Goal: Check status: Check status

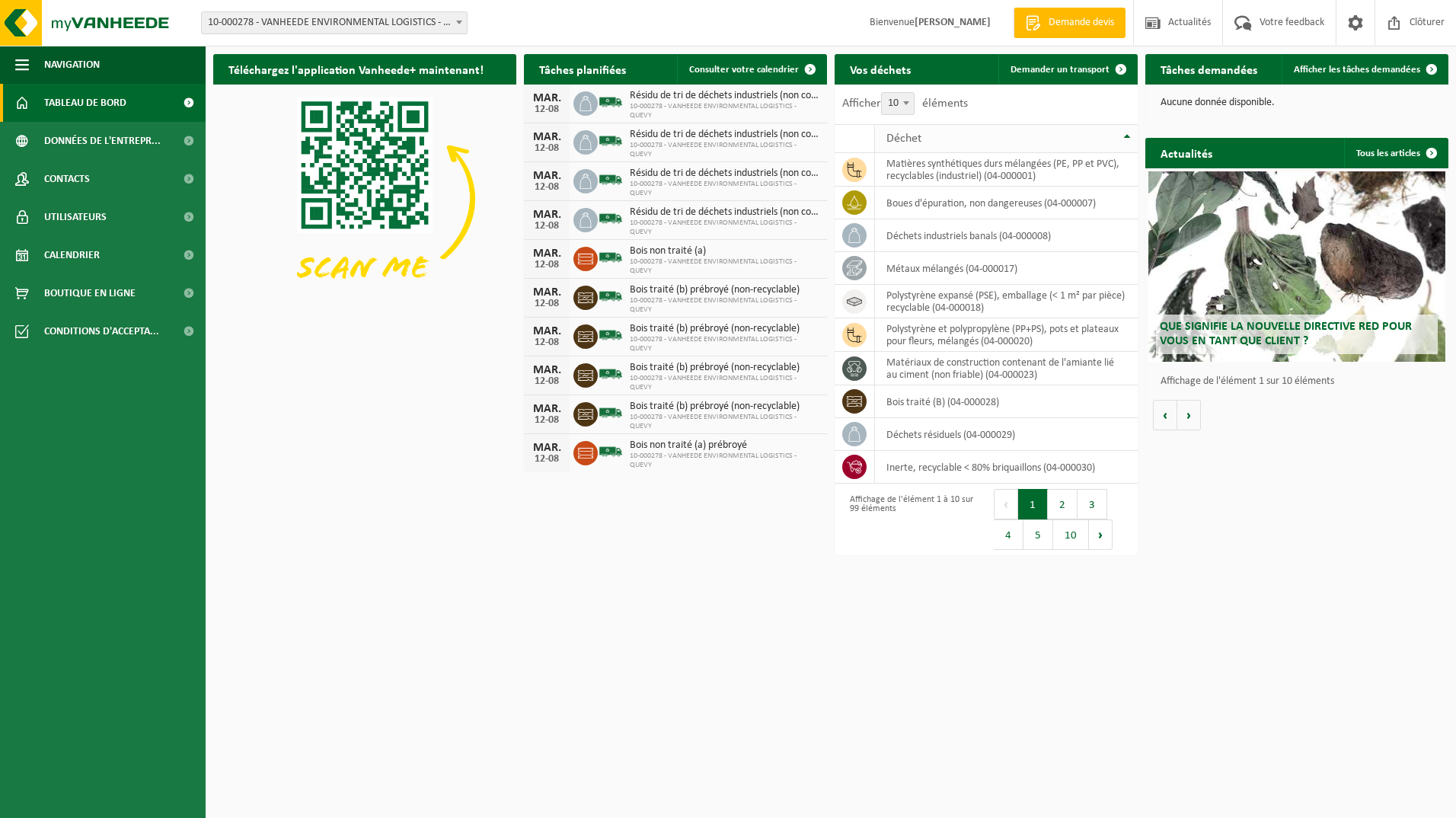
drag, startPoint x: 1317, startPoint y: 66, endPoint x: 1048, endPoint y: 129, distance: 276.3
click at [1317, 66] on span "Afficher les tâches demandées" at bounding box center [1357, 69] width 126 height 10
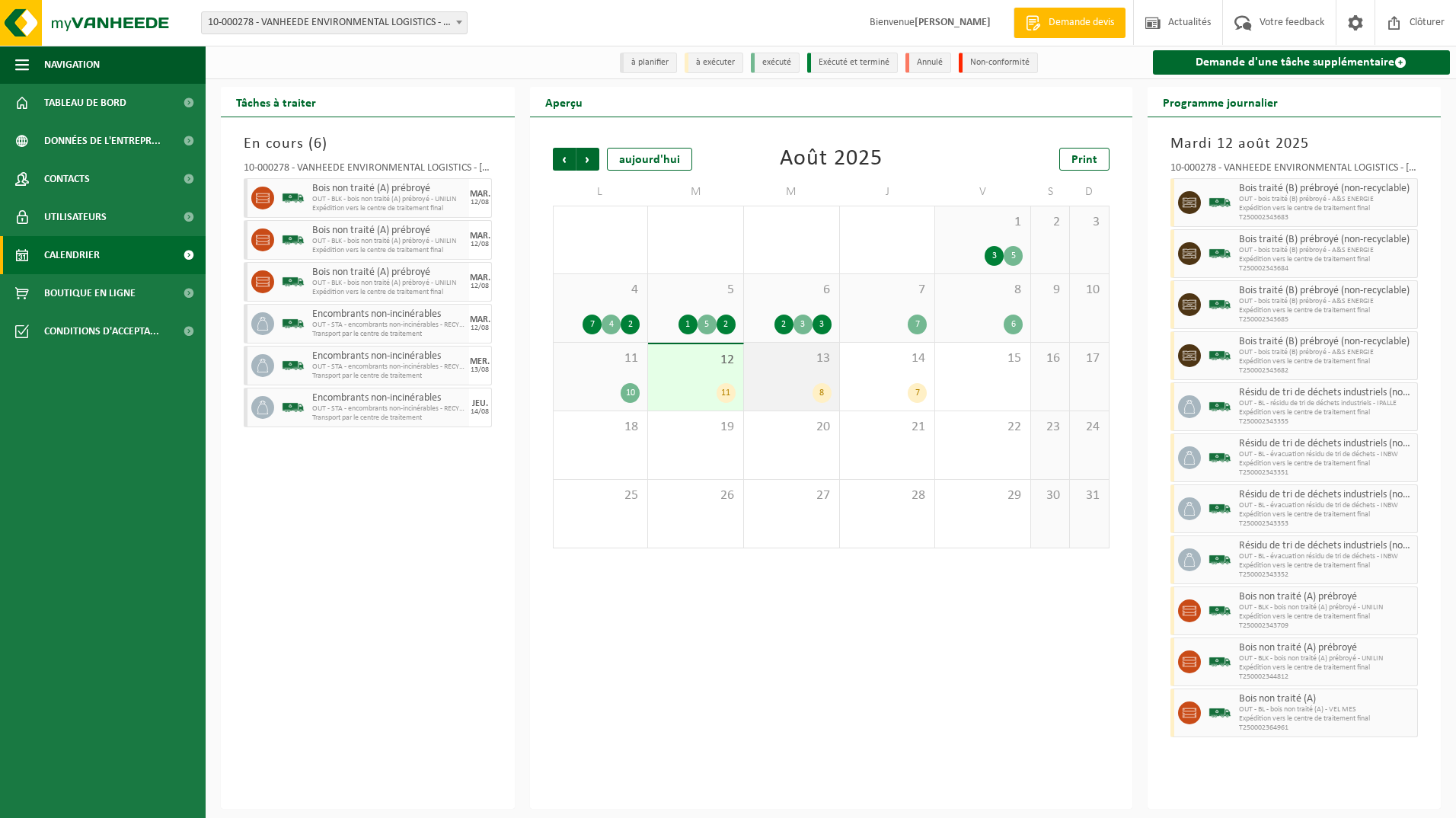
click at [798, 378] on div "13 8" at bounding box center [792, 376] width 95 height 68
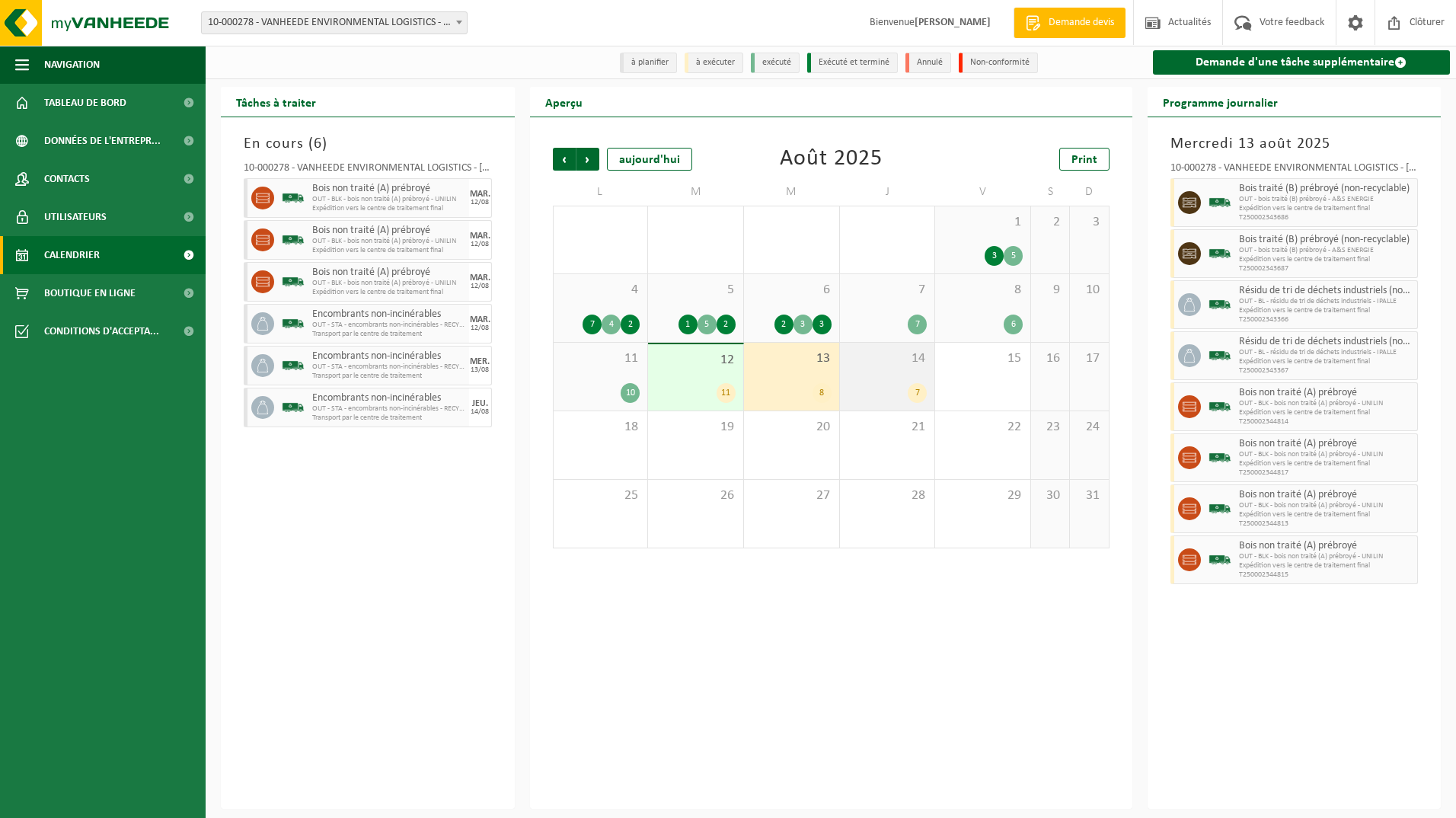
click at [897, 374] on div "14 7" at bounding box center [887, 376] width 95 height 68
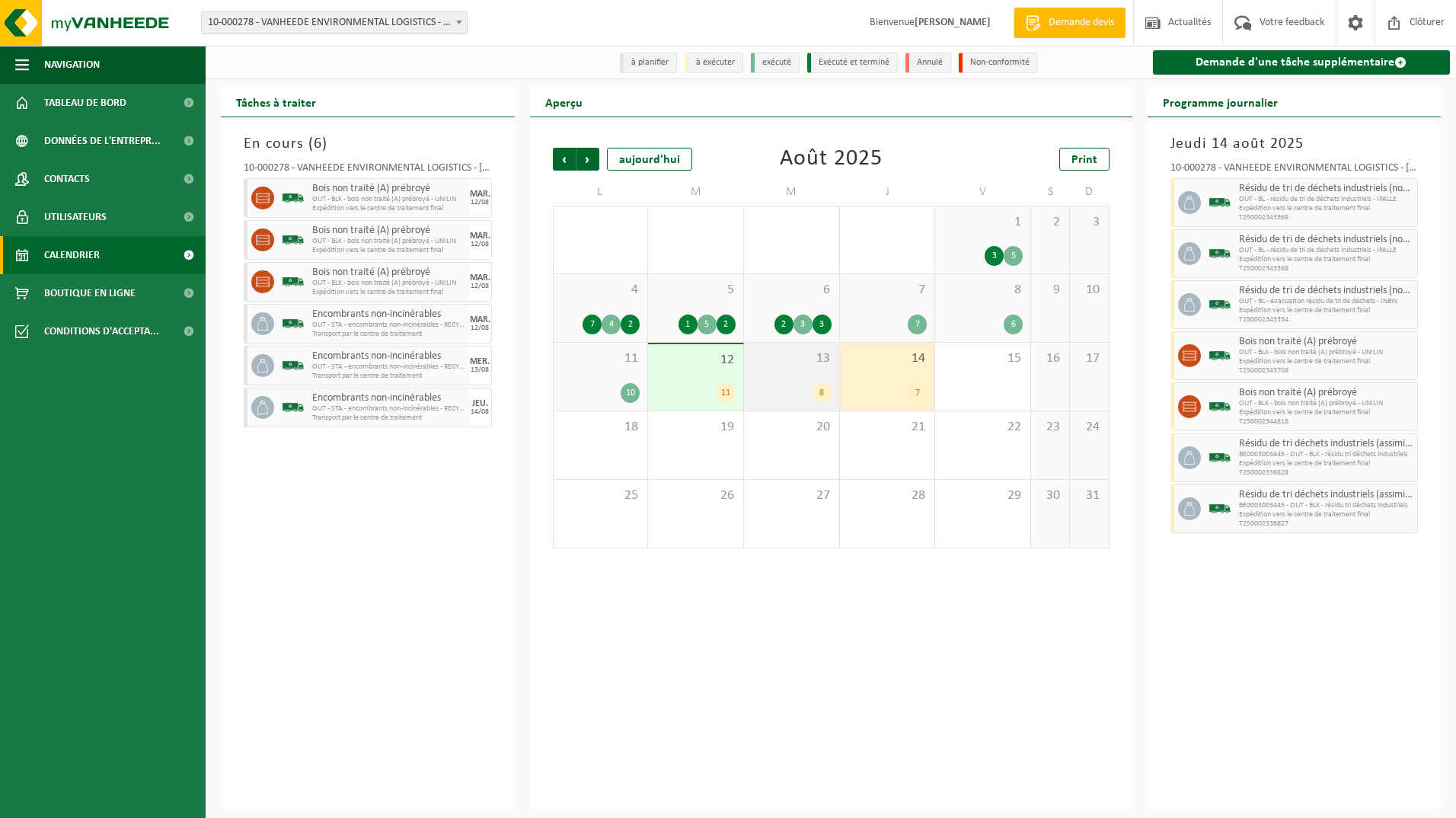
click at [785, 381] on div "13 8" at bounding box center [792, 376] width 95 height 68
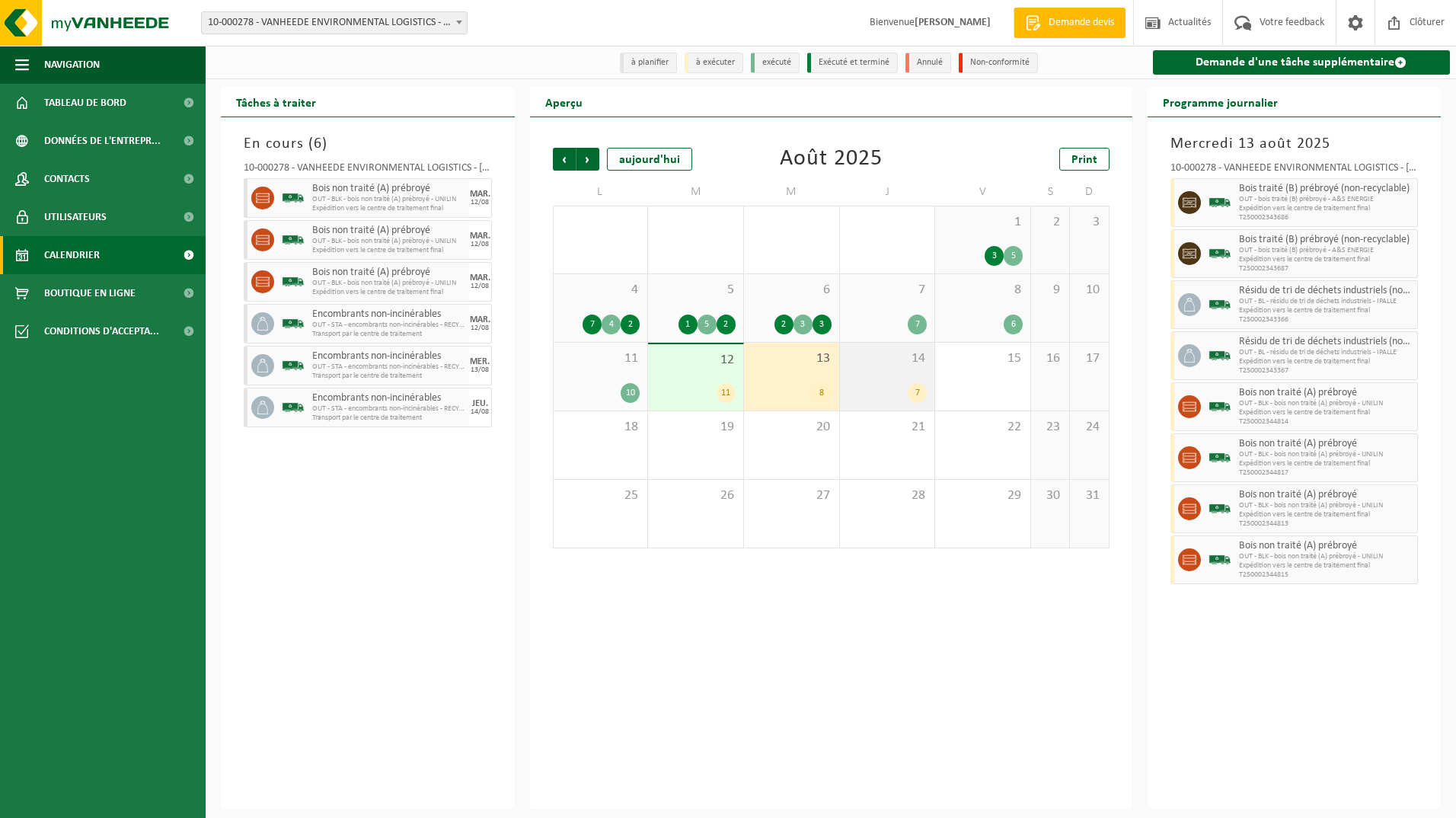
click at [888, 367] on span "14" at bounding box center [887, 358] width 80 height 16
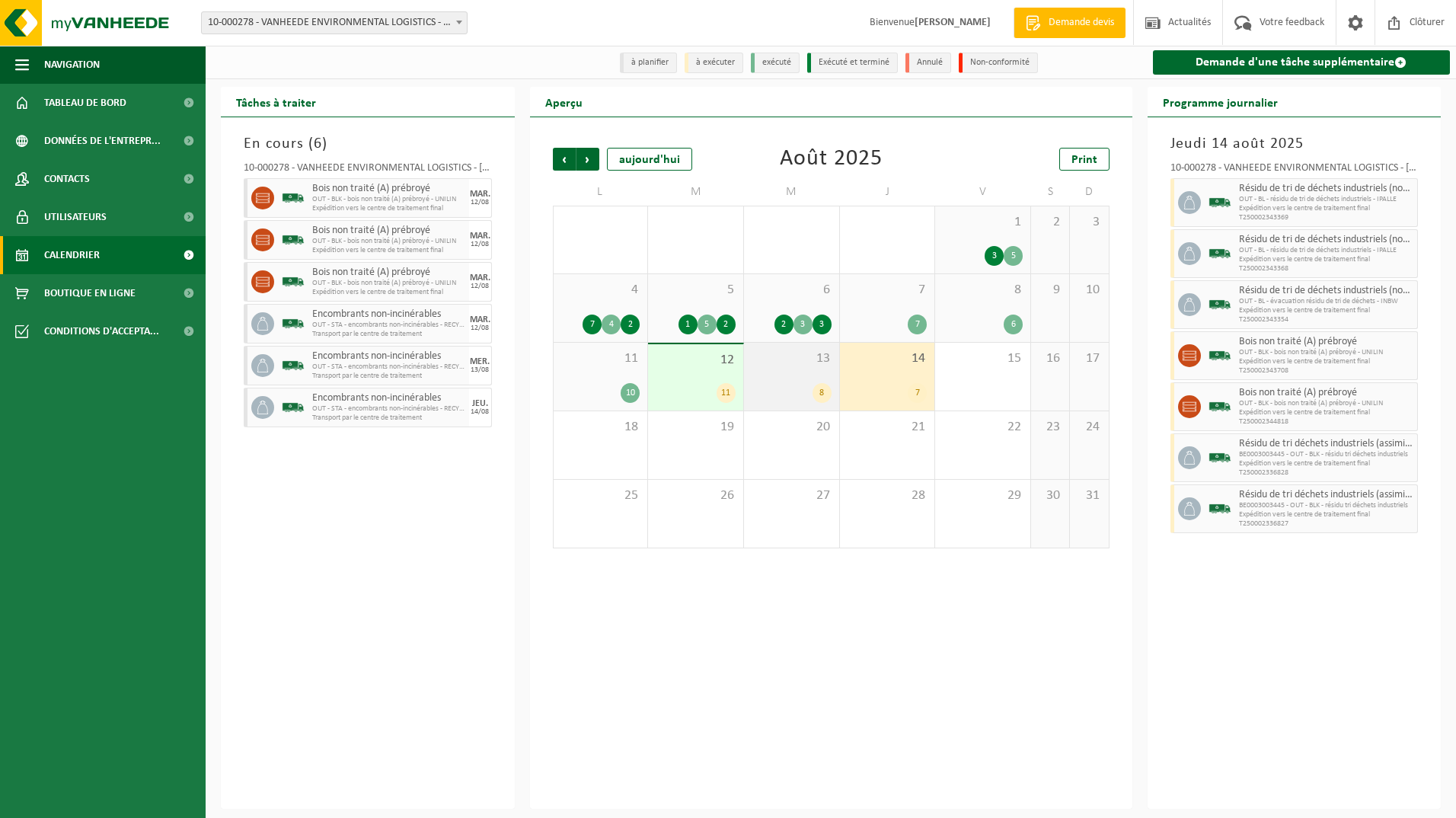
click at [793, 377] on div "13 8" at bounding box center [792, 376] width 95 height 68
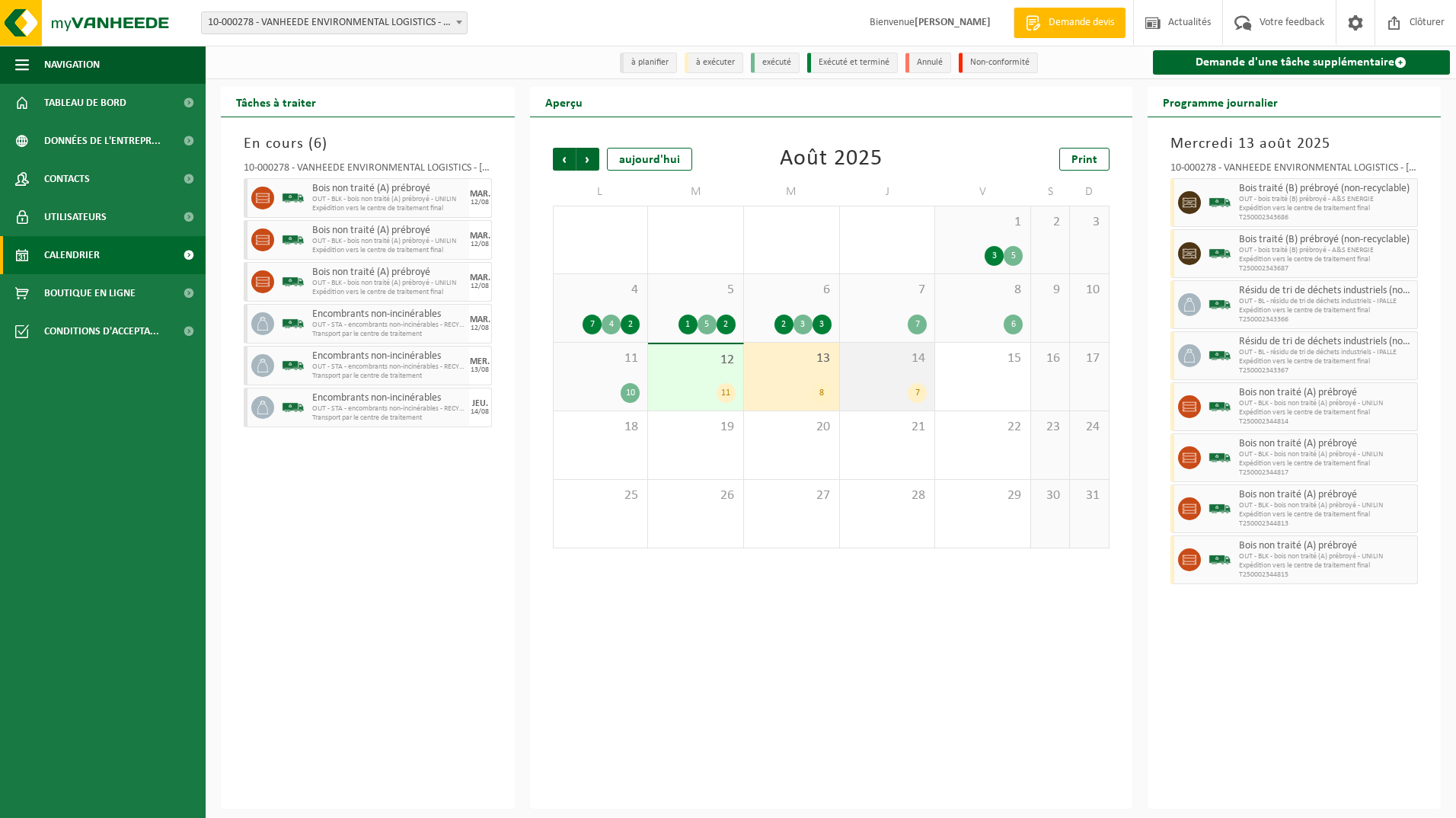
click at [872, 379] on div "14 7" at bounding box center [887, 376] width 95 height 68
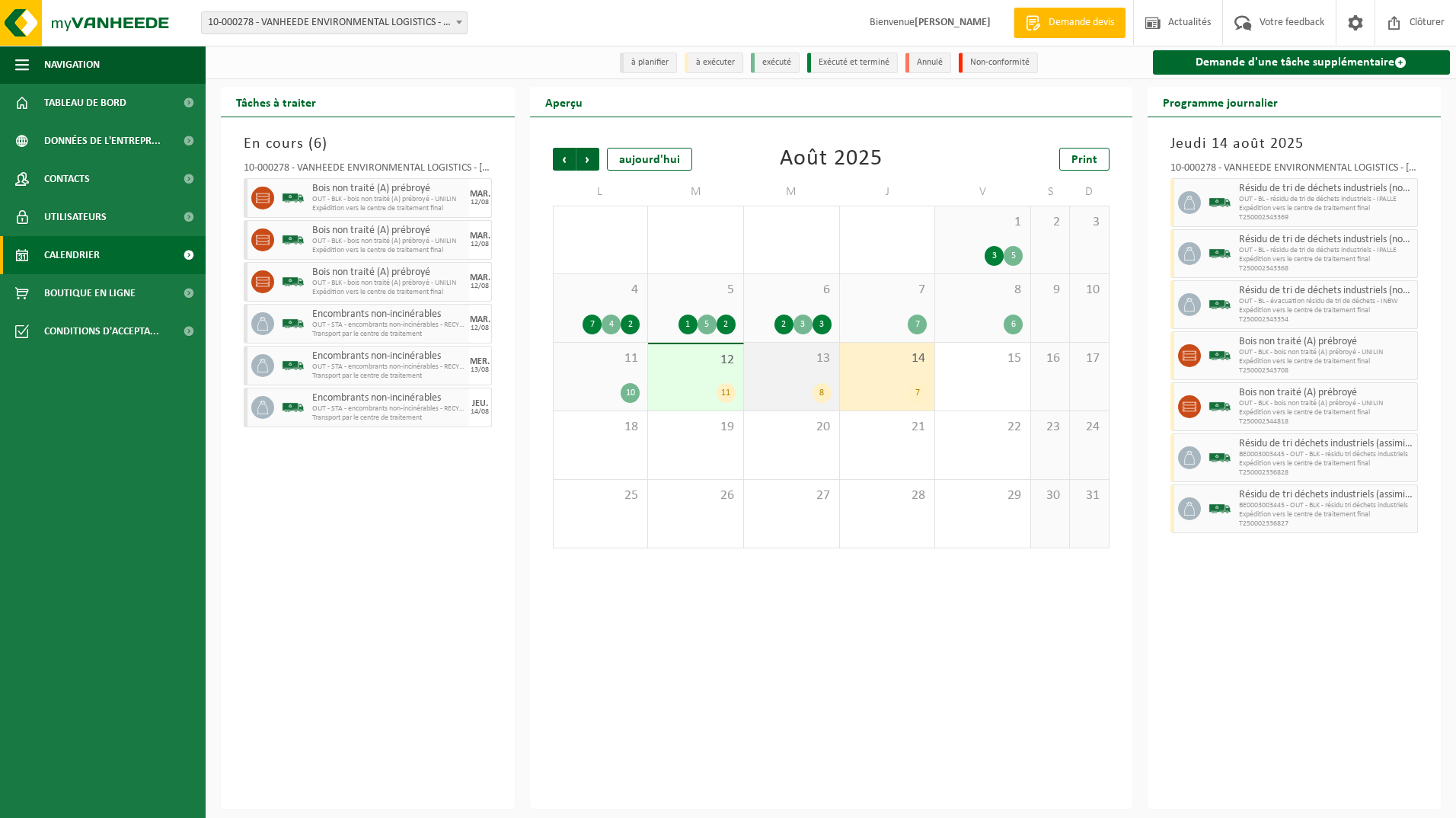
click at [803, 384] on div "8" at bounding box center [792, 392] width 80 height 19
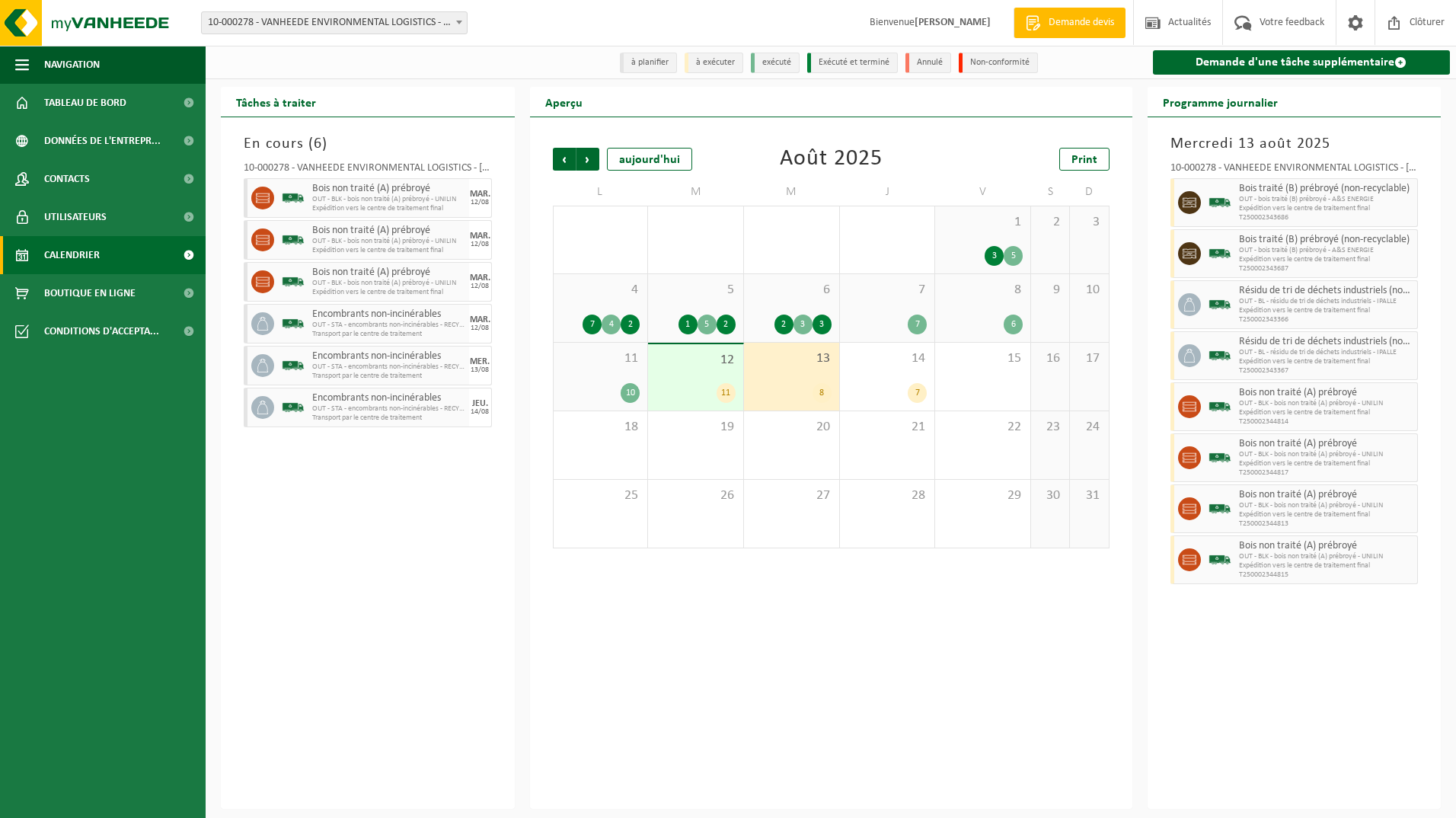
click at [660, 377] on div "12 11" at bounding box center [696, 377] width 95 height 66
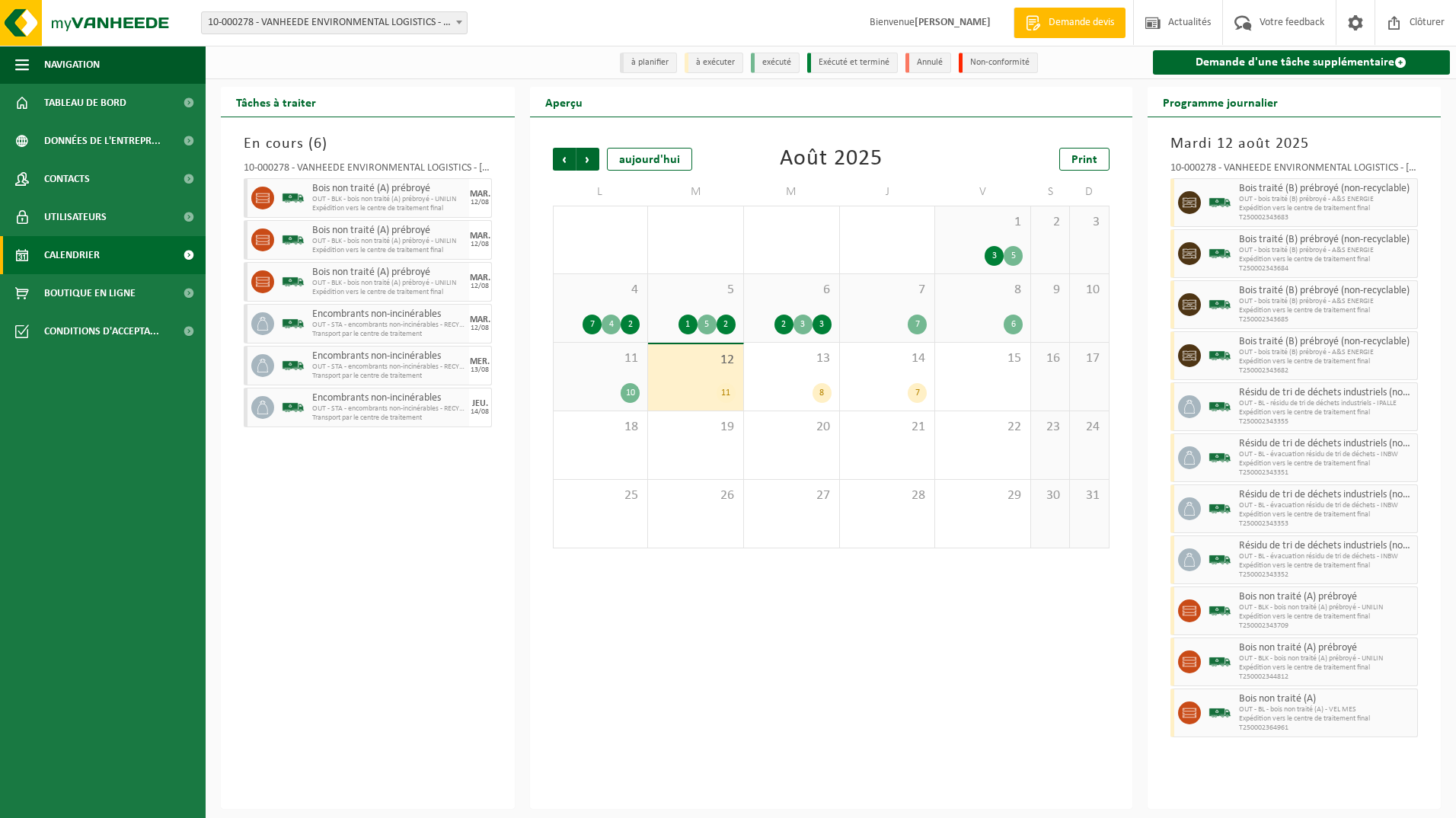
click at [460, 21] on b at bounding box center [459, 22] width 6 height 4
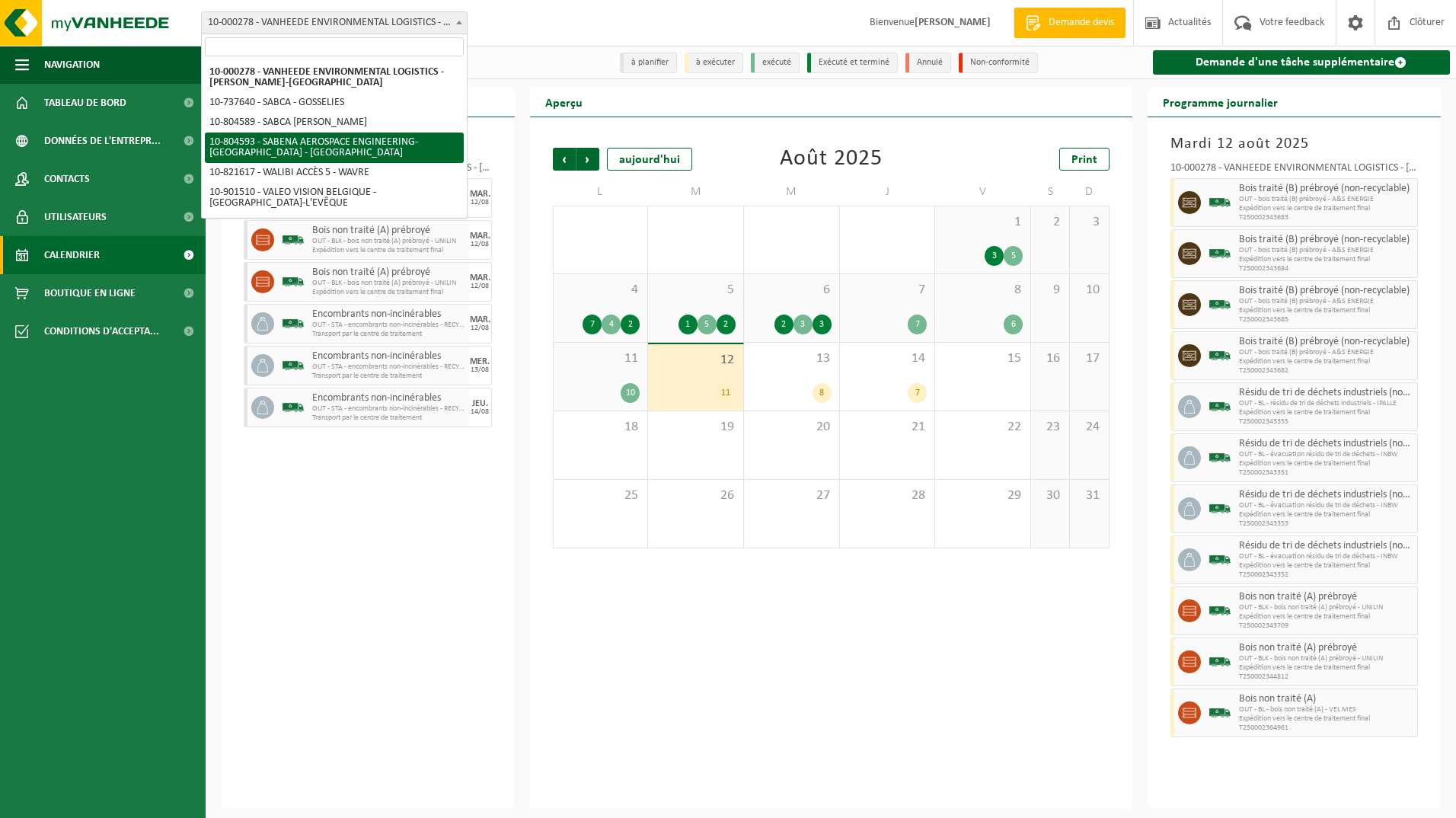
select select "34498"
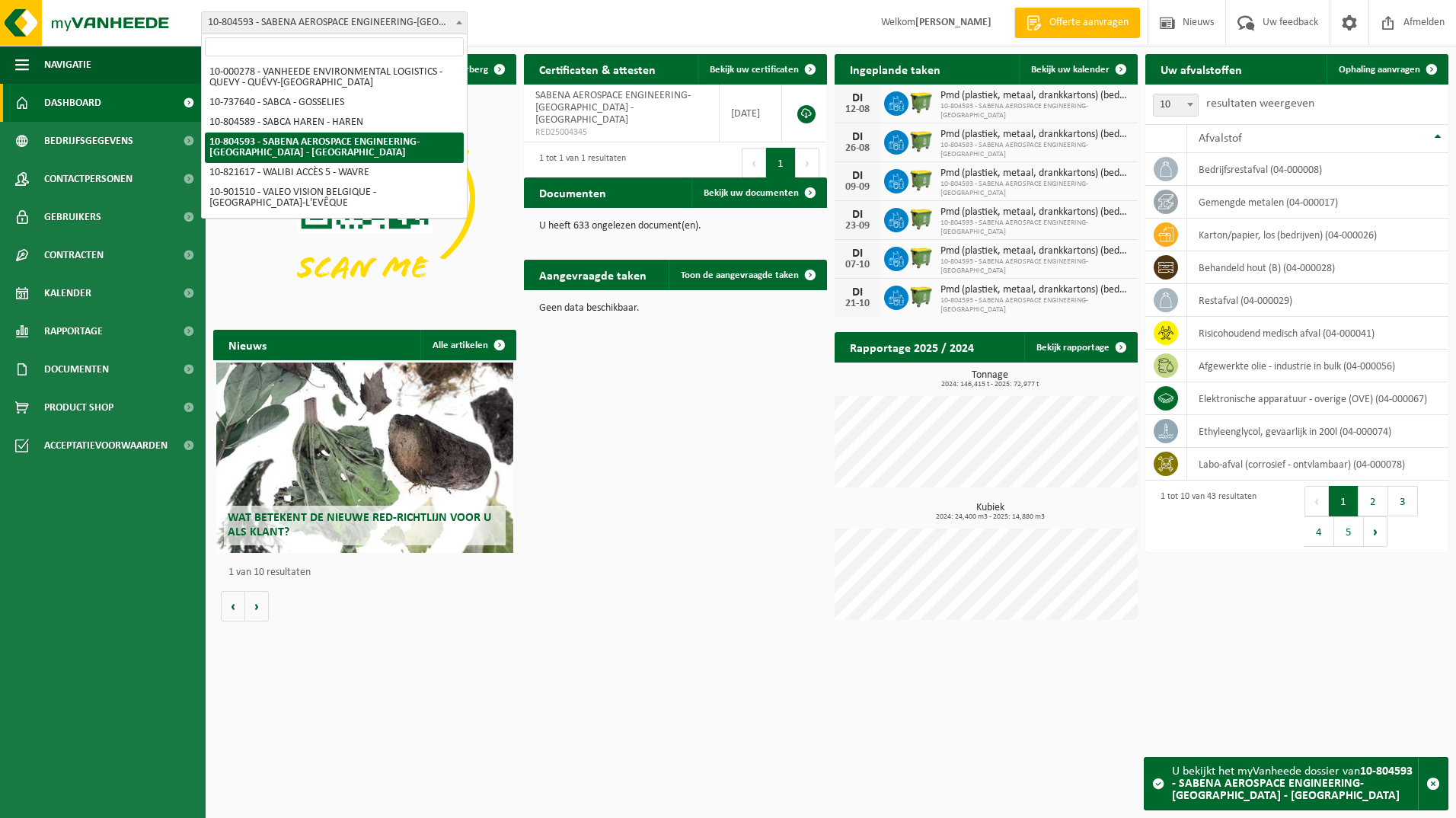
click at [462, 21] on b at bounding box center [459, 22] width 6 height 4
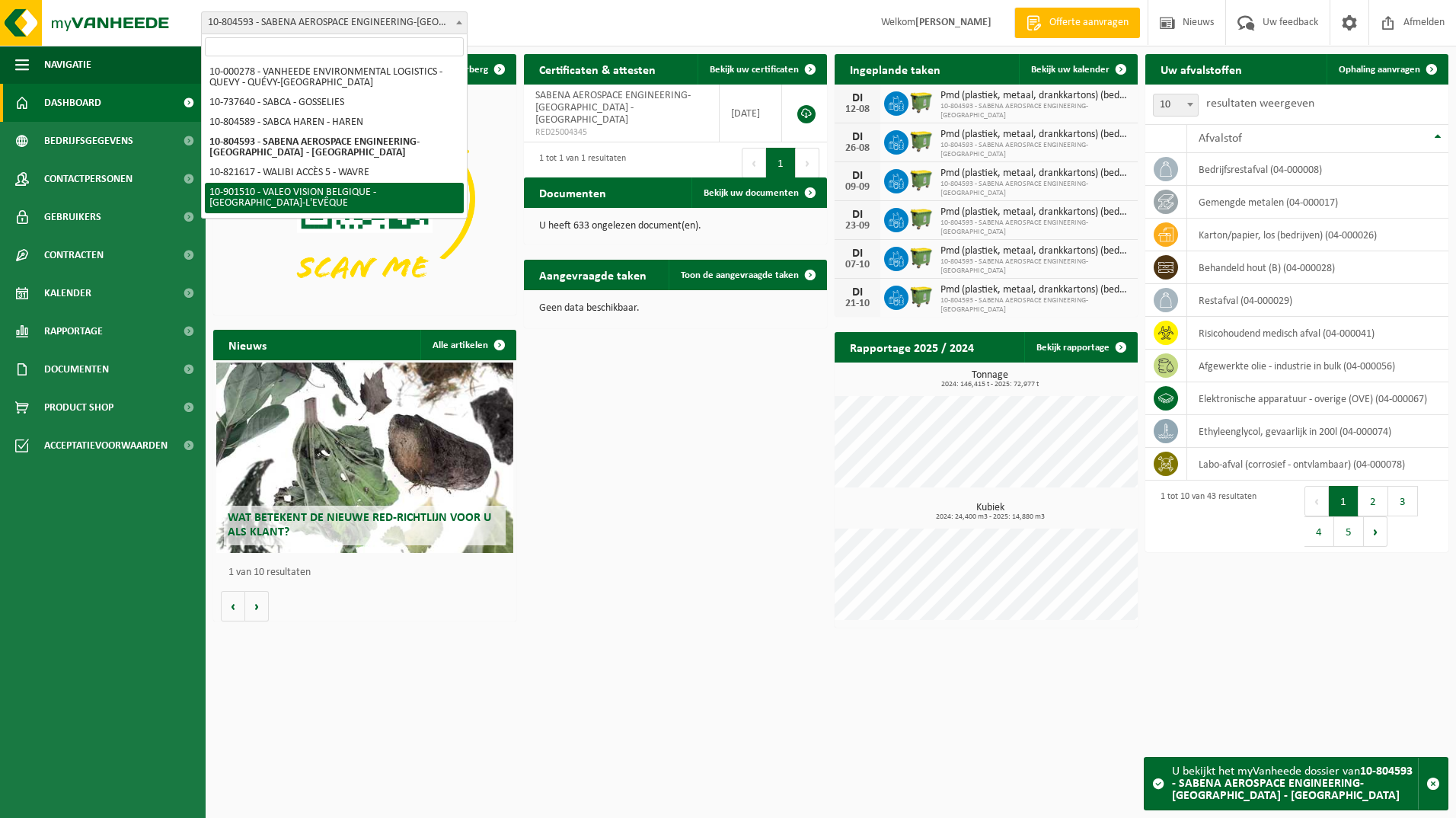
select select "134945"
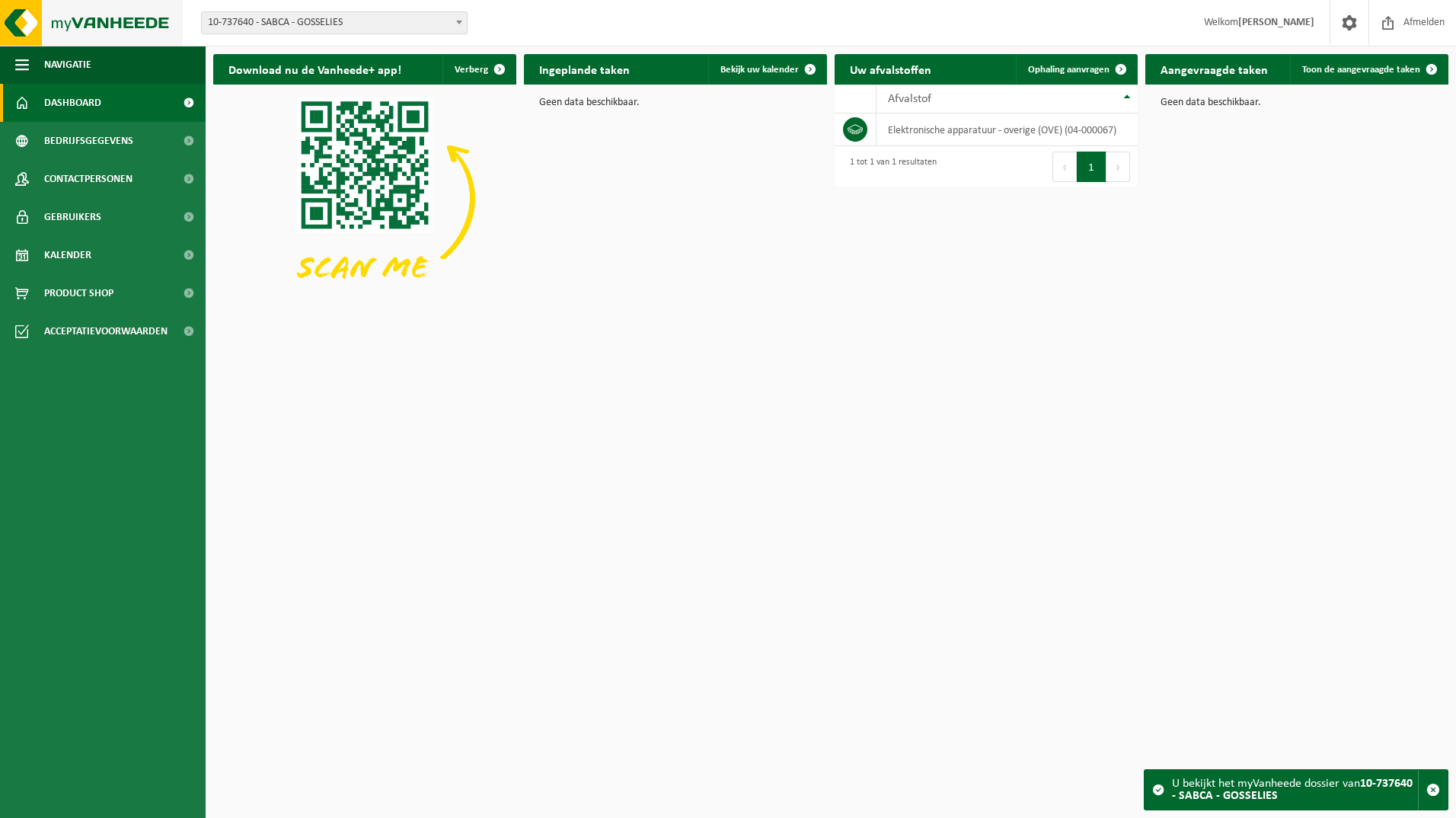
click at [28, 16] on img at bounding box center [91, 23] width 182 height 46
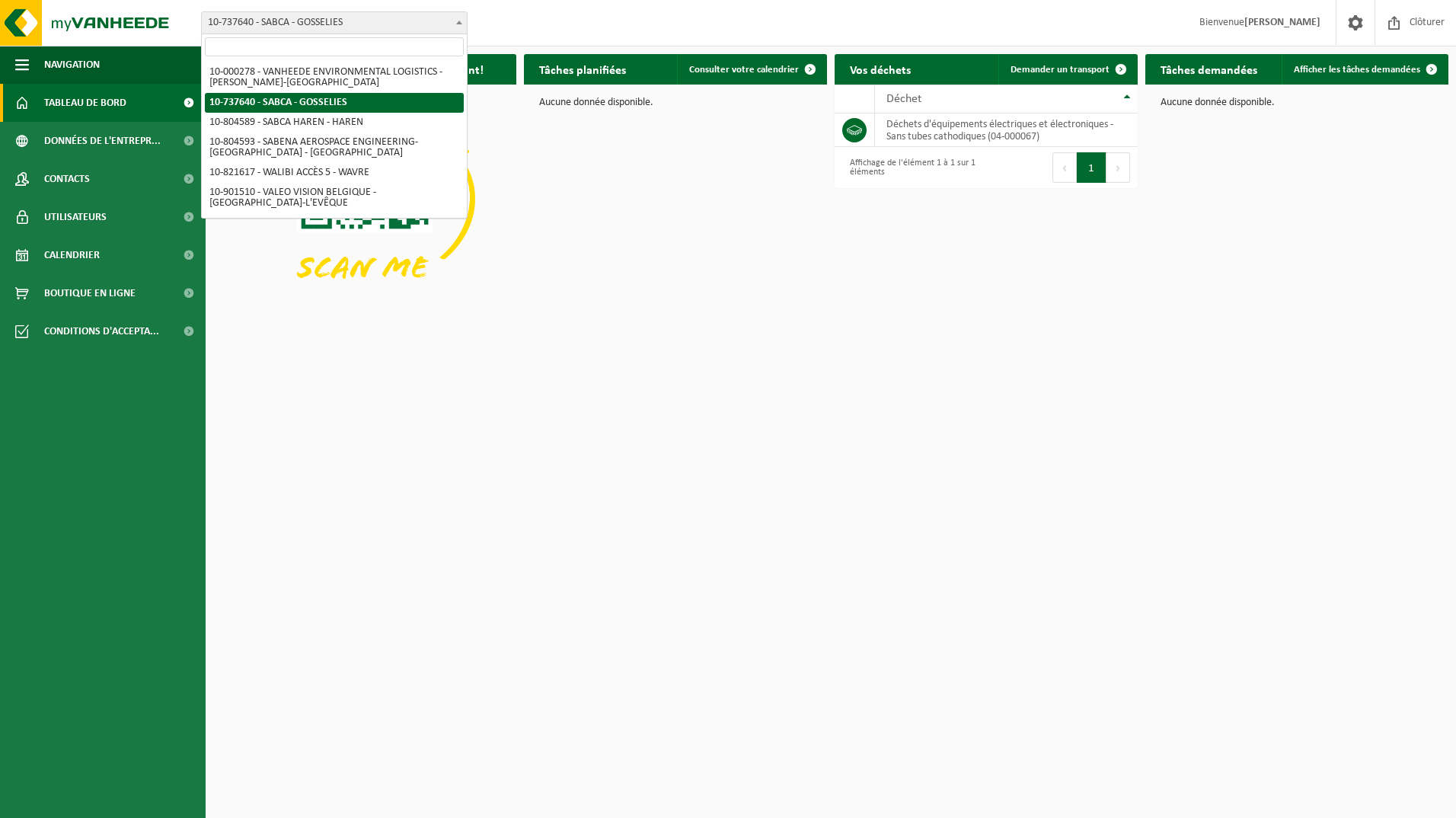
click at [459, 20] on b at bounding box center [459, 22] width 6 height 4
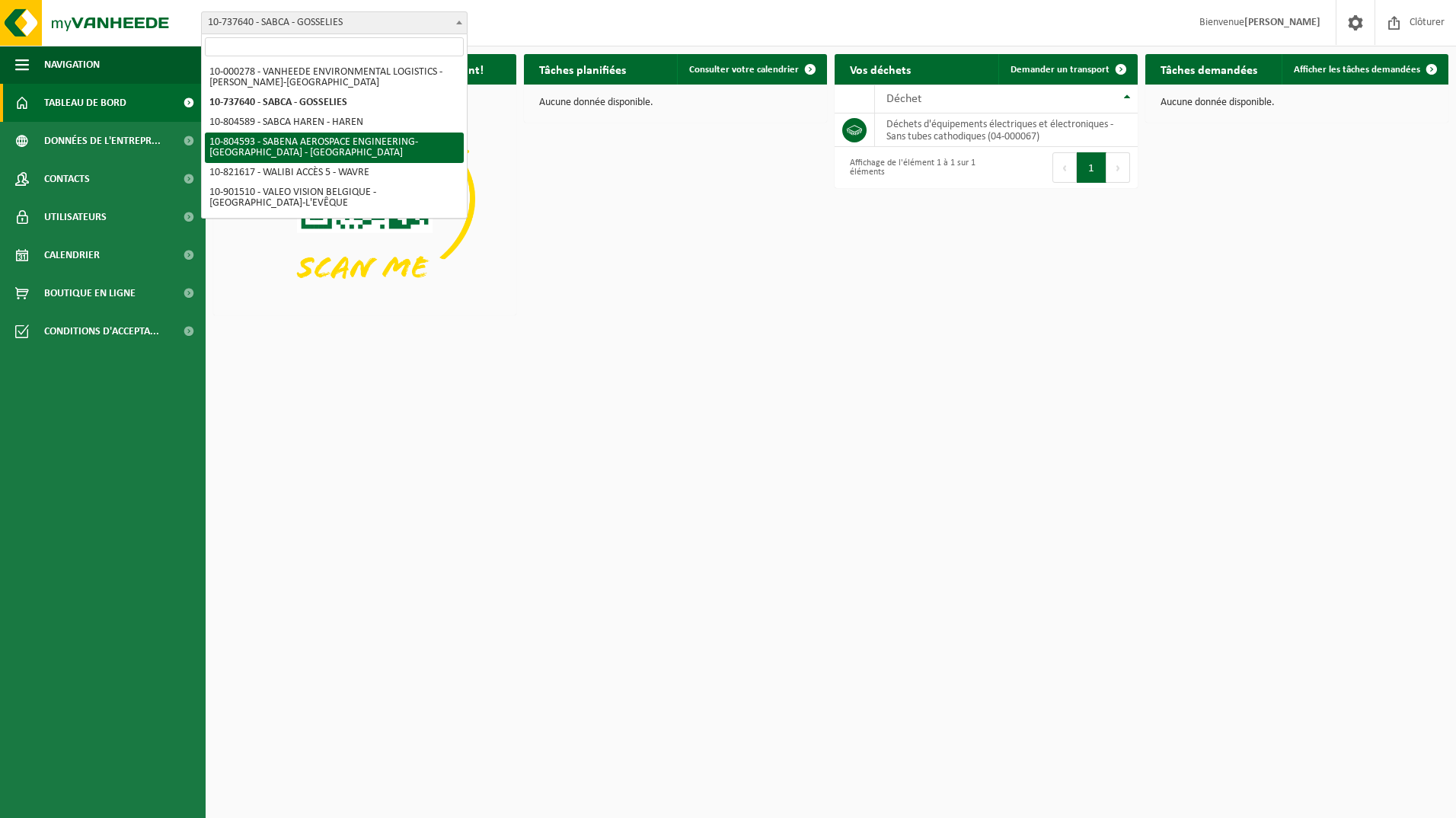
select select "34498"
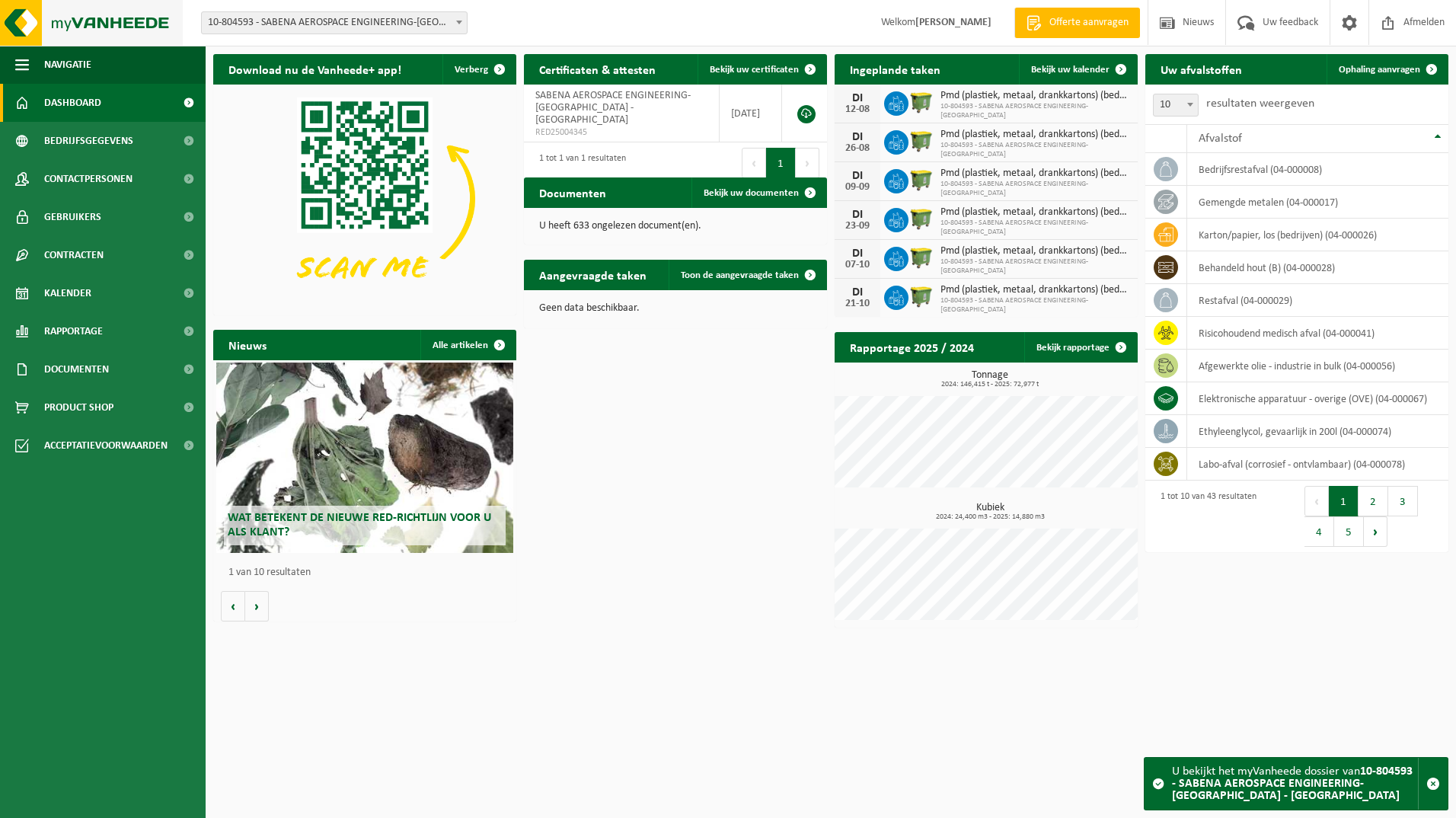
click at [21, 19] on img at bounding box center [91, 23] width 182 height 46
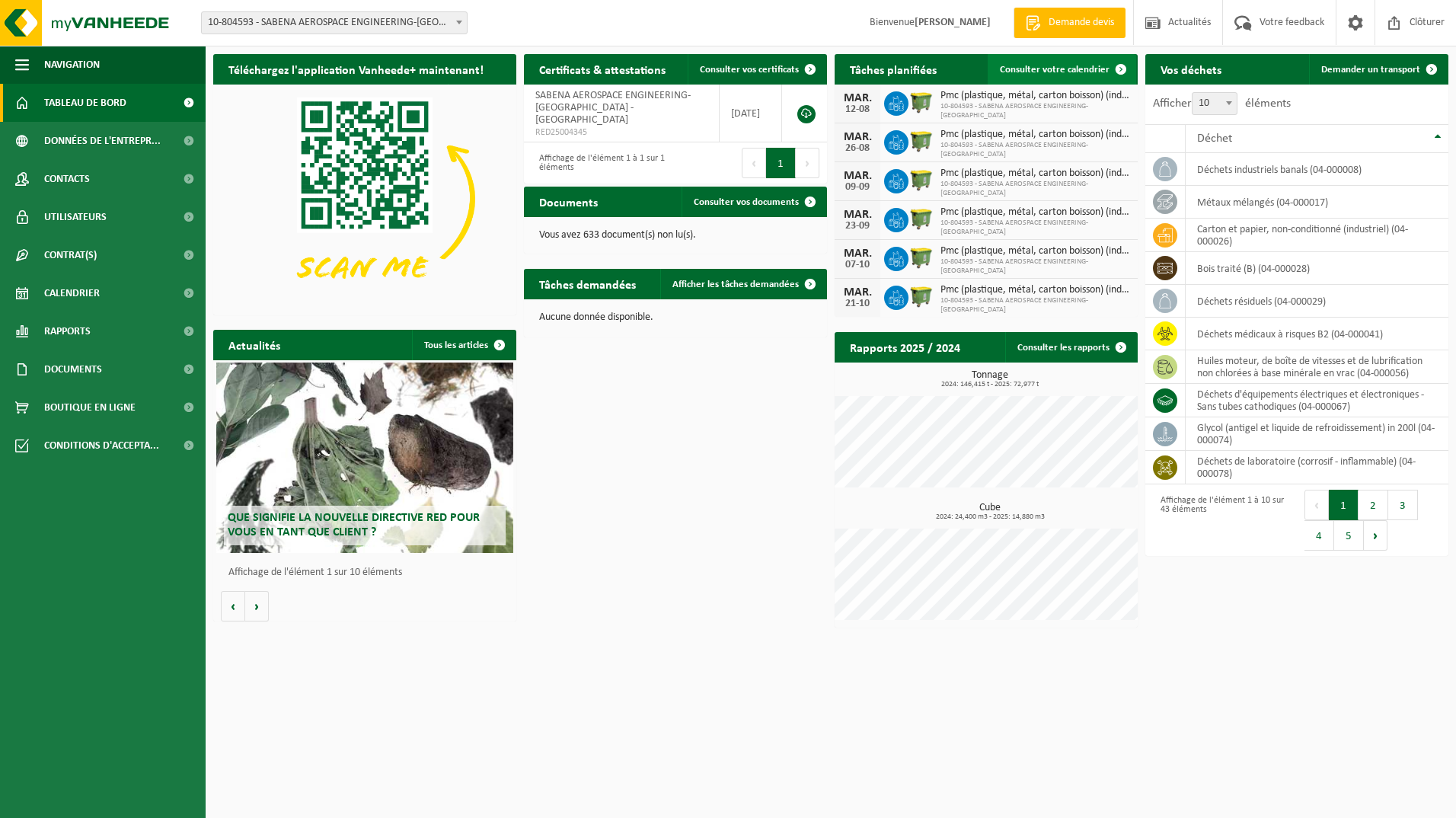
click at [1044, 67] on span "Consulter votre calendrier" at bounding box center [1054, 69] width 110 height 10
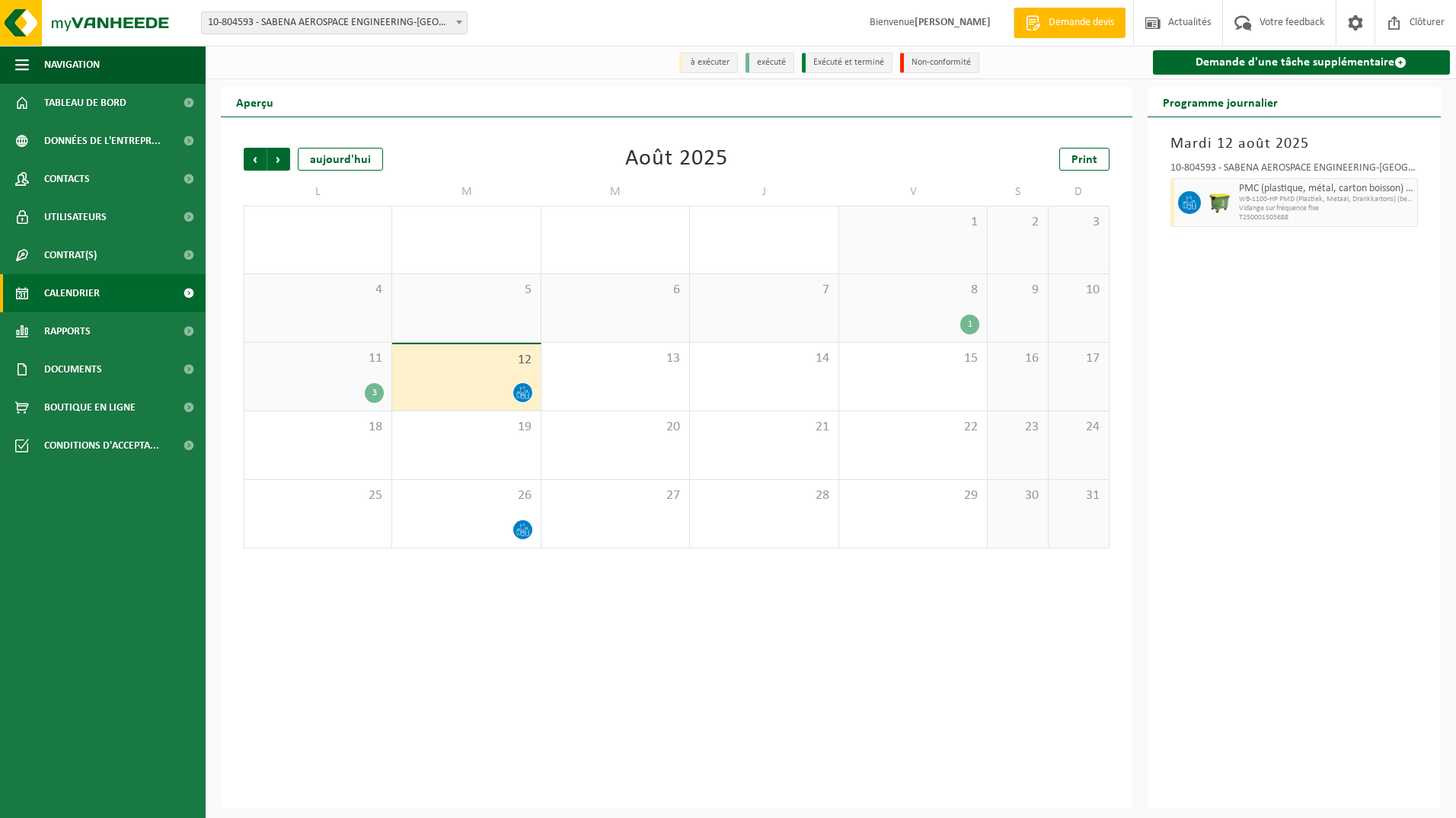
click at [299, 381] on div "11 3" at bounding box center [317, 376] width 147 height 68
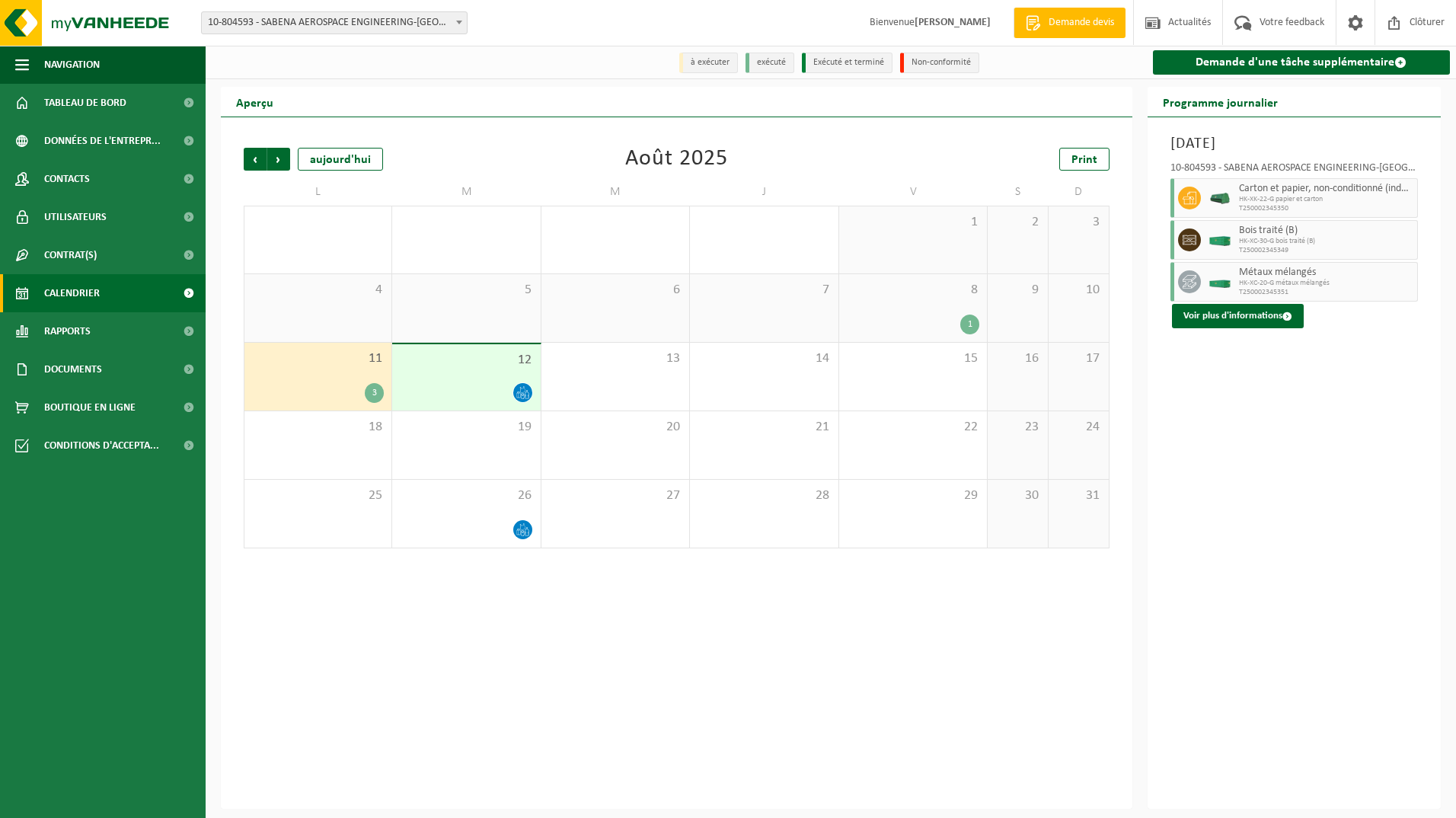
click at [454, 381] on div "12" at bounding box center [466, 377] width 147 height 66
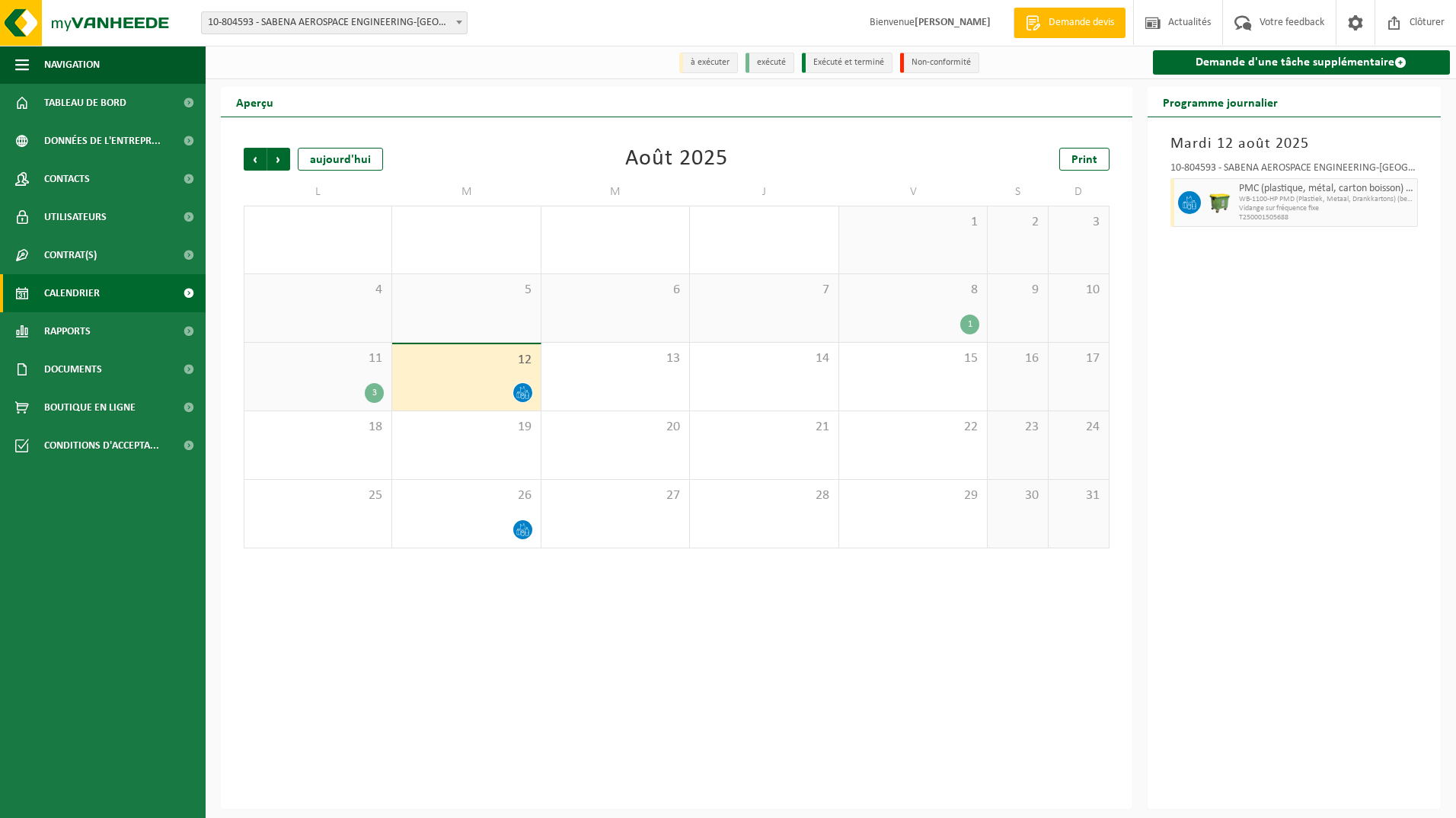
click at [352, 372] on div "11 3" at bounding box center [317, 376] width 147 height 68
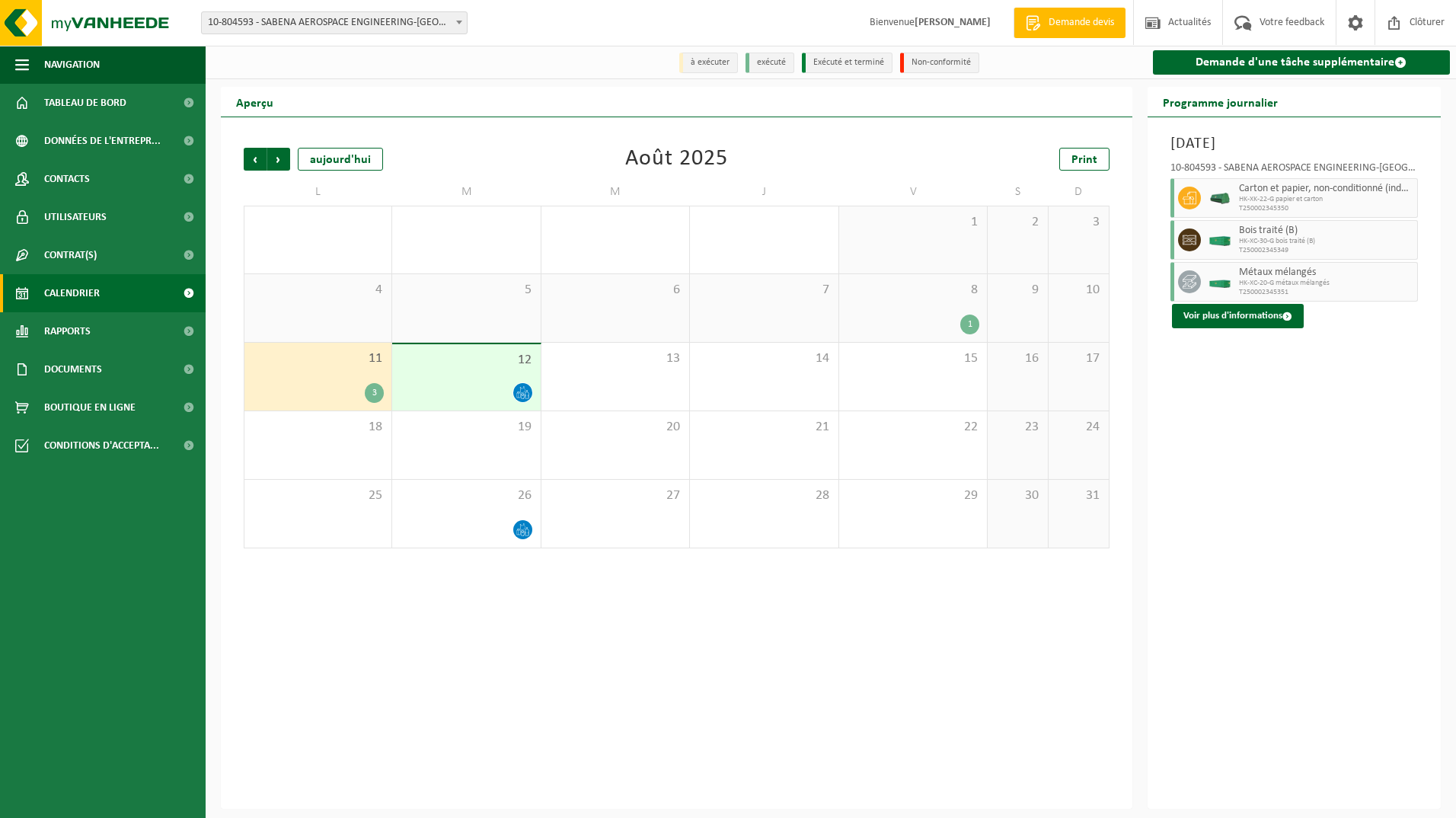
click at [507, 368] on span "12" at bounding box center [466, 359] width 133 height 16
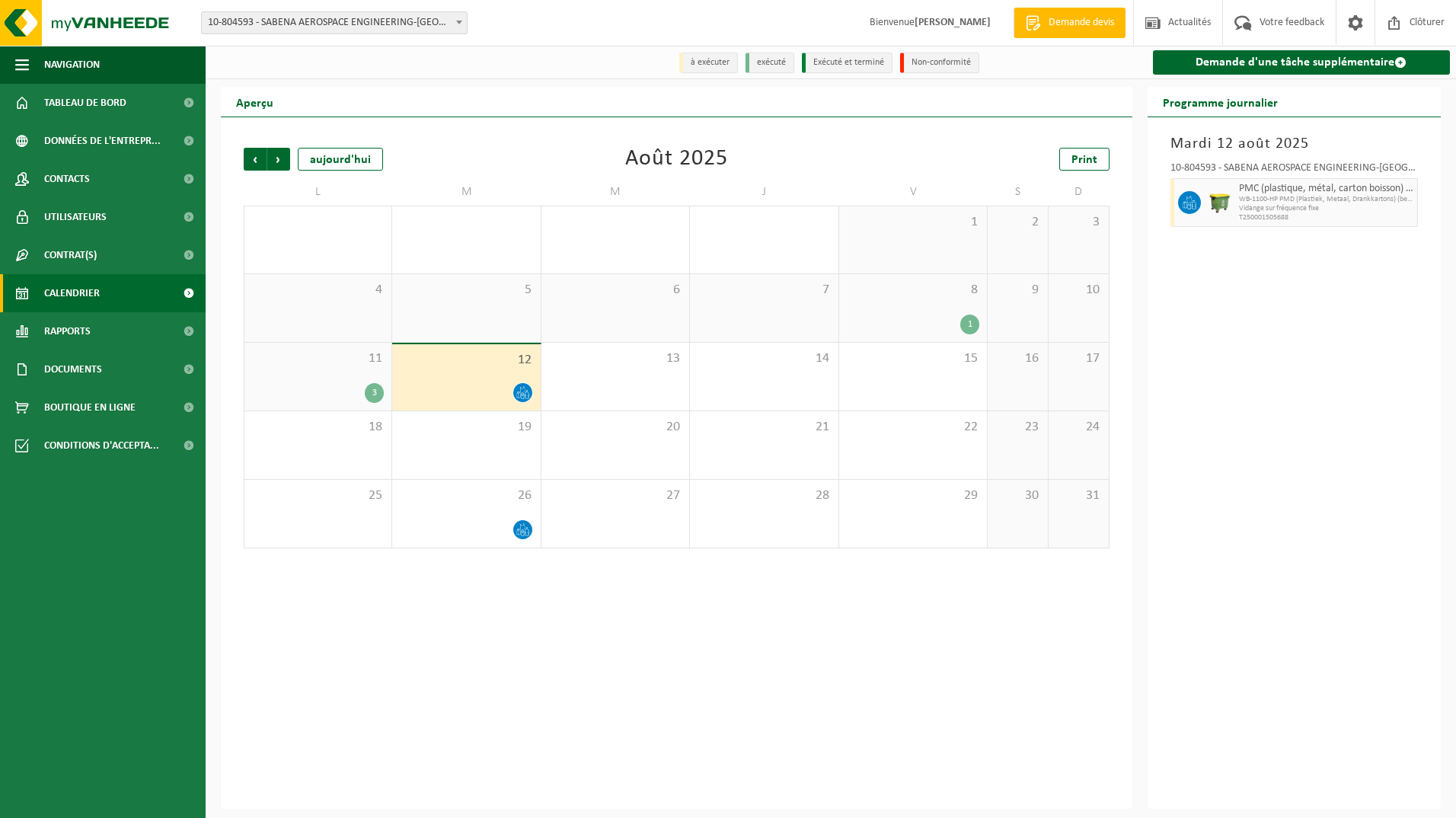
click at [349, 372] on div "11 3" at bounding box center [317, 376] width 147 height 68
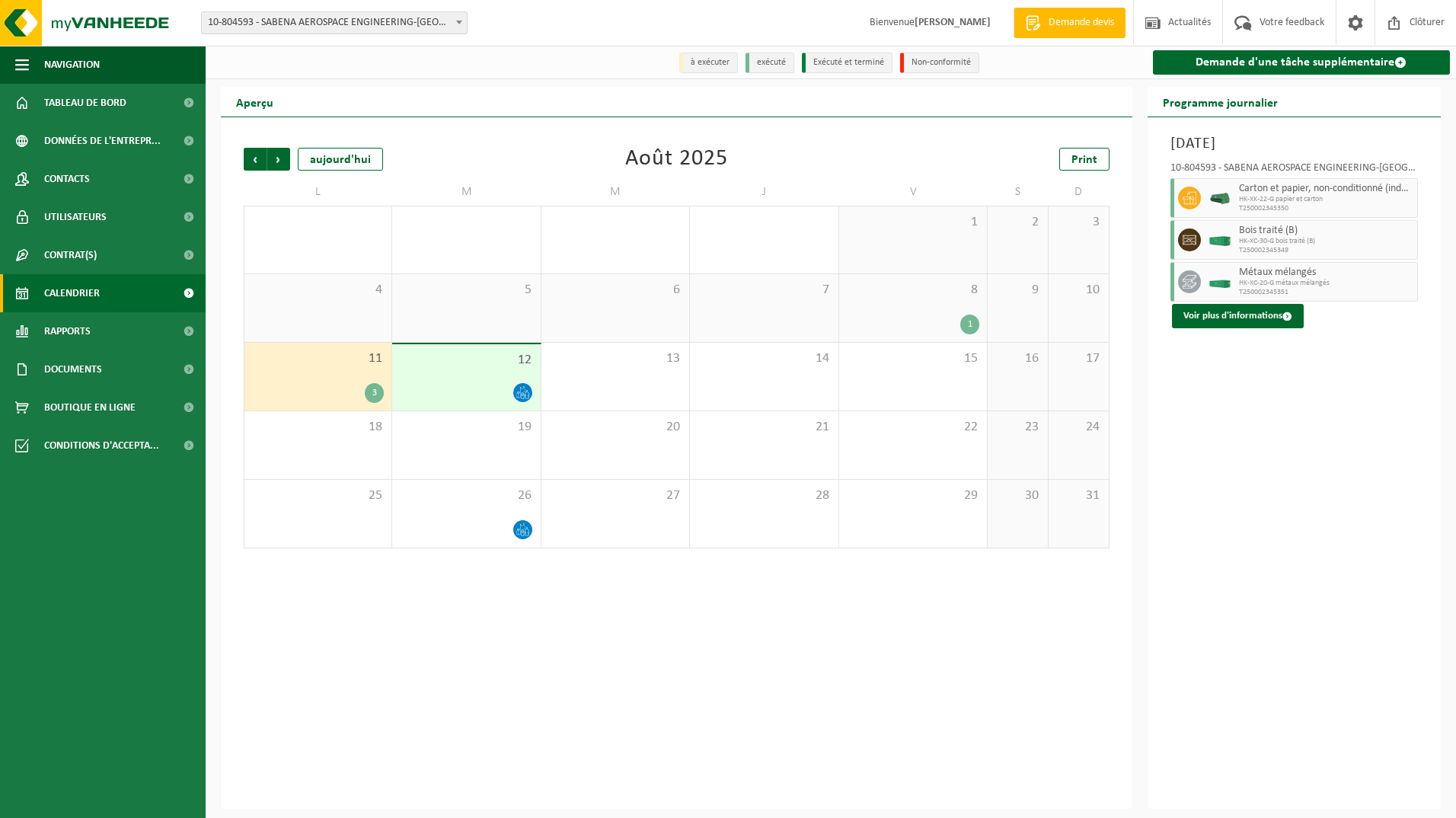
click at [636, 20] on div "Site: 10-000278 - VANHEEDE ENVIRONMENTAL LOGISTICS - QUEVY - [GEOGRAPHIC_DATA]-…" at bounding box center [728, 23] width 1456 height 47
